Goal: Task Accomplishment & Management: Complete application form

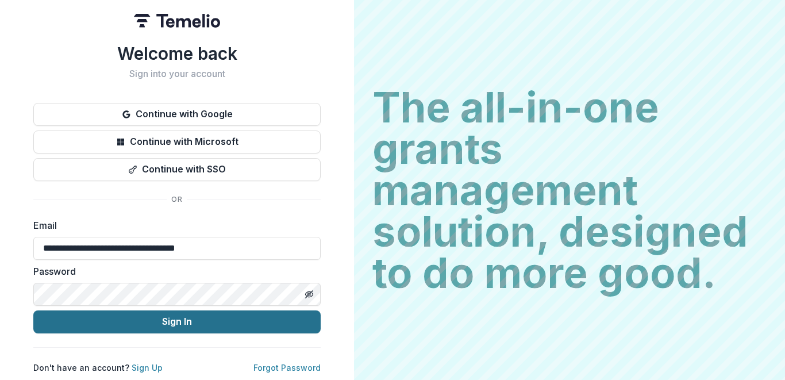
click at [149, 321] on button "Sign In" at bounding box center [176, 321] width 287 height 23
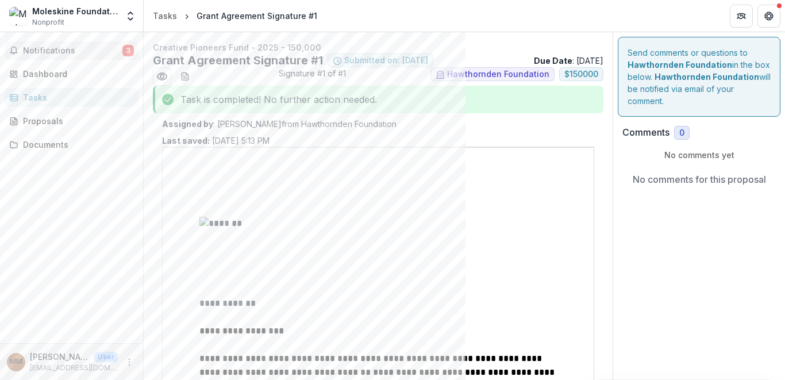
click at [79, 54] on span "Notifications" at bounding box center [72, 51] width 99 height 10
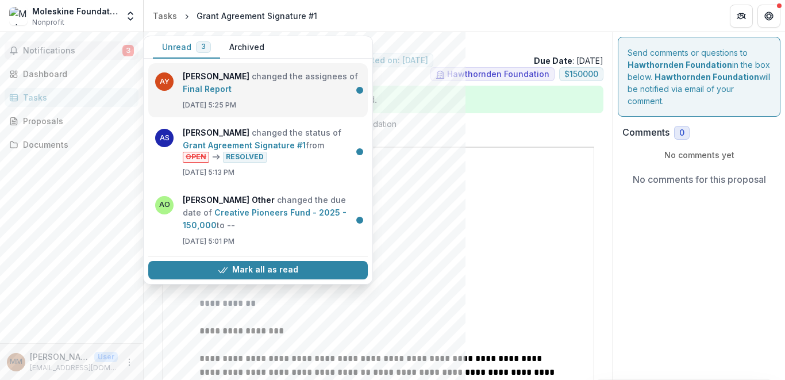
click at [231, 88] on link "Final Report" at bounding box center [207, 89] width 49 height 10
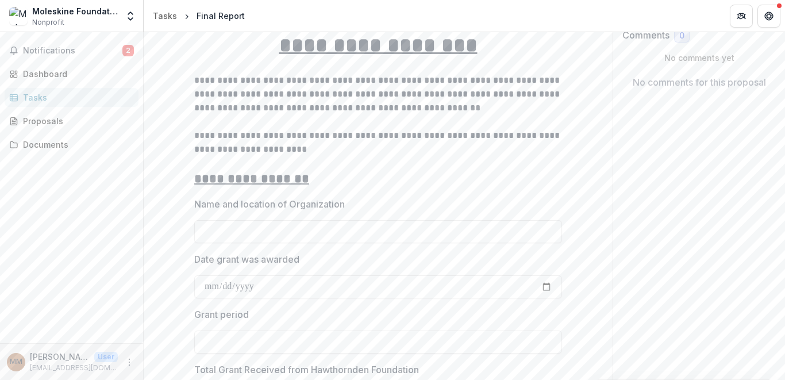
scroll to position [98, 0]
click at [237, 235] on input "Name and location of Organization" at bounding box center [378, 230] width 368 height 23
type input "**********"
click at [215, 287] on input "Date grant was awarded" at bounding box center [378, 286] width 368 height 23
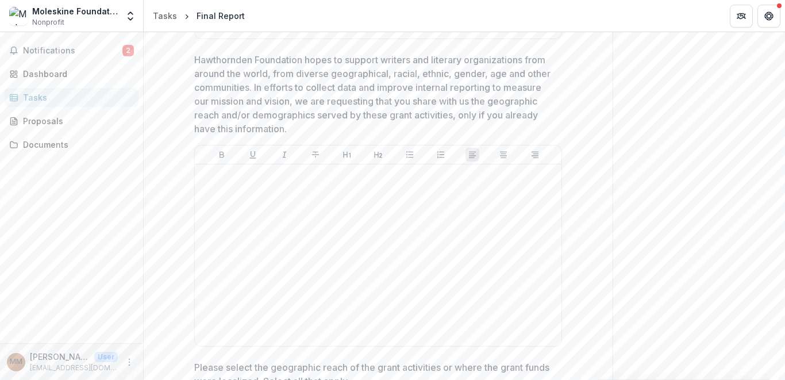
scroll to position [1848, 0]
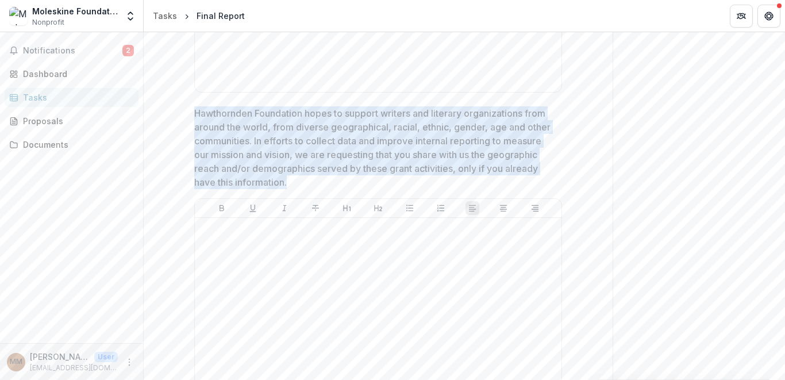
drag, startPoint x: 296, startPoint y: 183, endPoint x: 184, endPoint y: 112, distance: 132.9
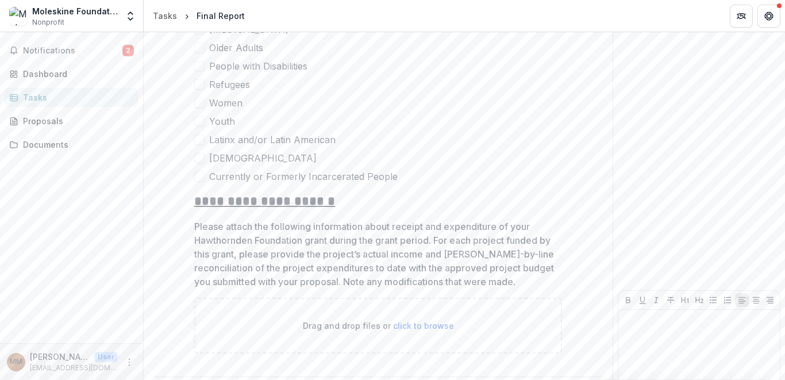
scroll to position [2608, 0]
